Goal: Task Accomplishment & Management: Manage account settings

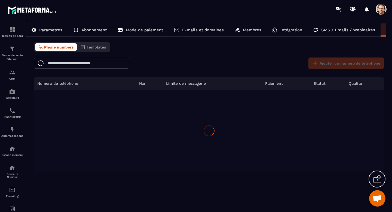
scroll to position [0, 33]
